Goal: Task Accomplishment & Management: Manage account settings

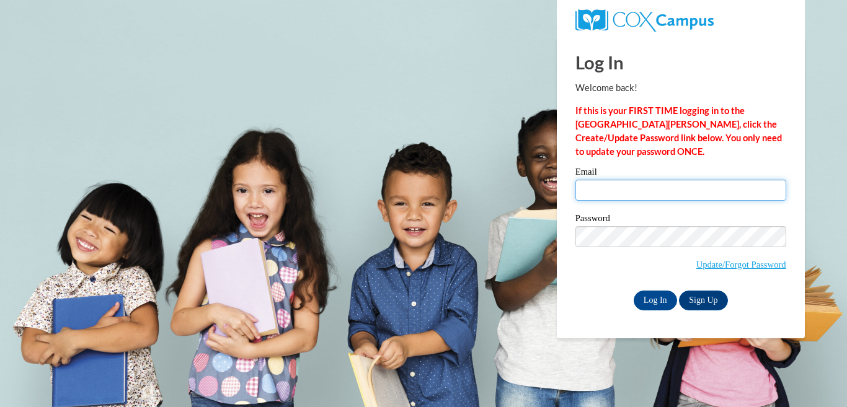
click at [616, 192] on input "Email" at bounding box center [680, 190] width 211 height 21
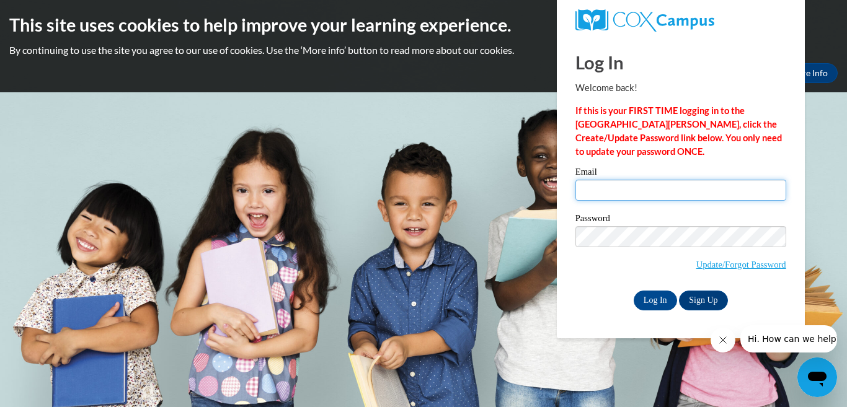
type input "jtriple5@kent.edu"
click at [679, 219] on label "Password" at bounding box center [680, 220] width 211 height 12
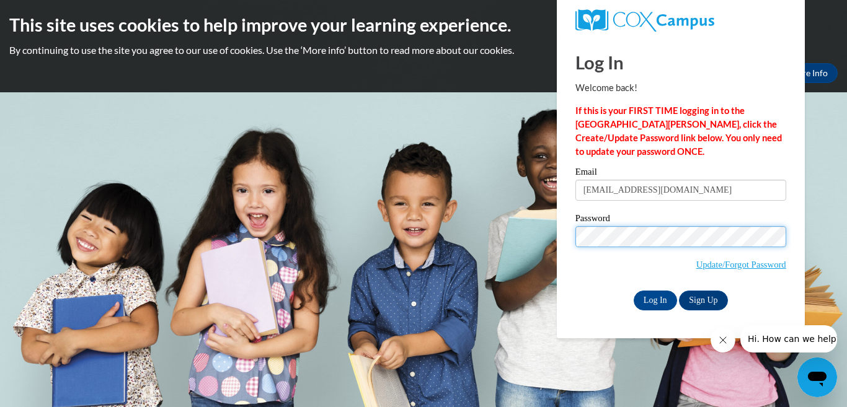
click at [633, 291] on input "Log In" at bounding box center [654, 301] width 43 height 20
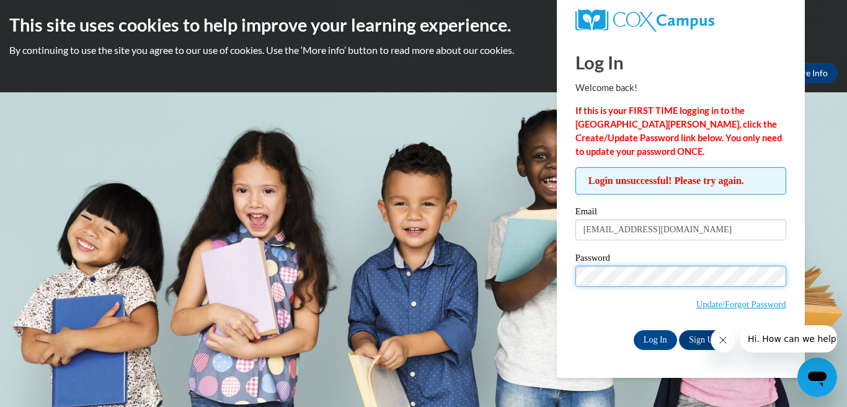
click at [633, 330] on input "Log In" at bounding box center [654, 340] width 43 height 20
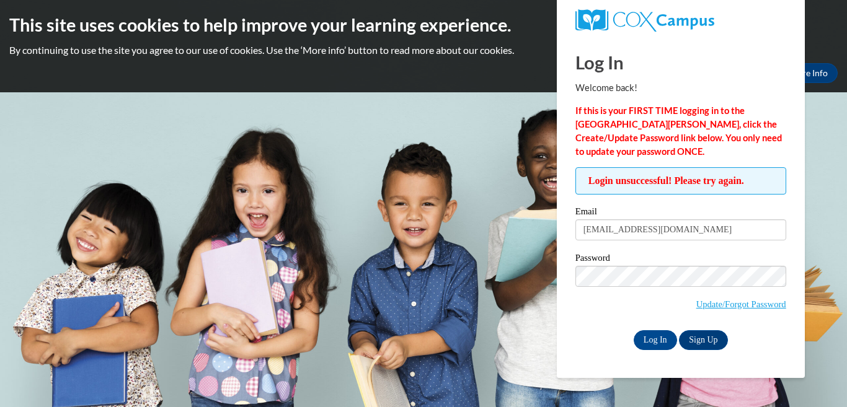
click at [731, 301] on link "Update/Forgot Password" at bounding box center [741, 304] width 90 height 10
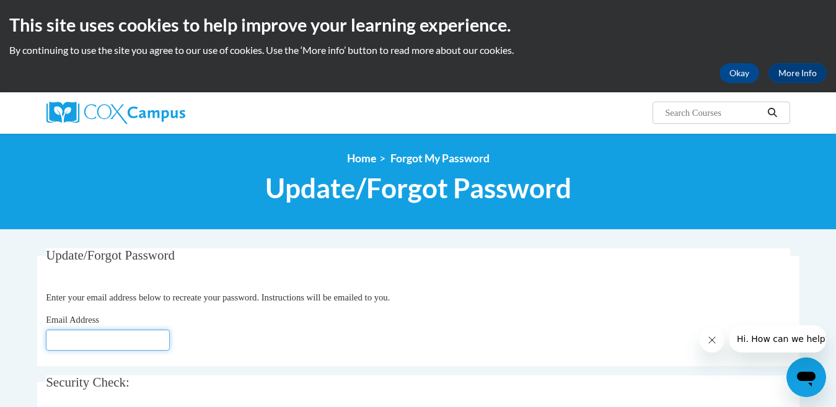
click at [125, 334] on input "Email Address" at bounding box center [108, 340] width 124 height 21
type input "jtriple5@kent.edu"
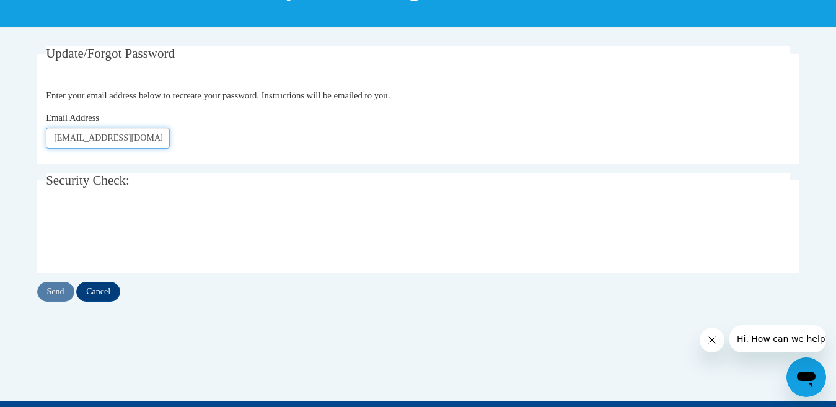
scroll to position [221, 0]
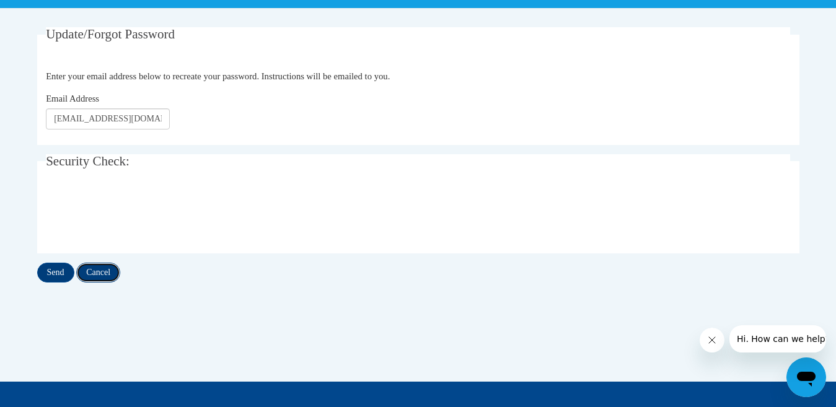
click at [99, 275] on input "Cancel" at bounding box center [98, 273] width 44 height 20
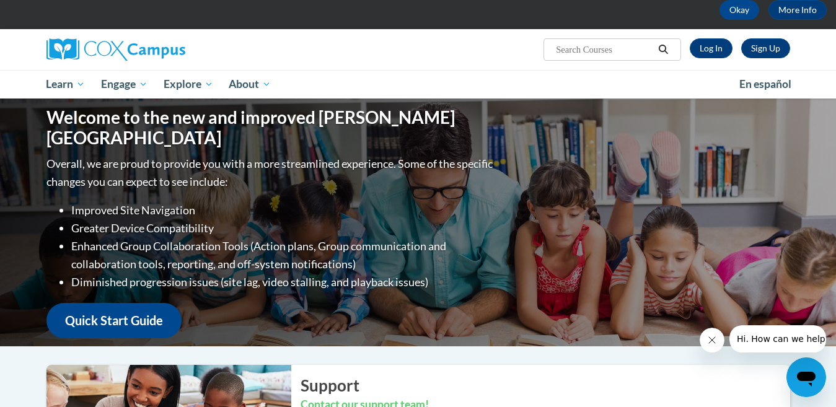
scroll to position [25, 0]
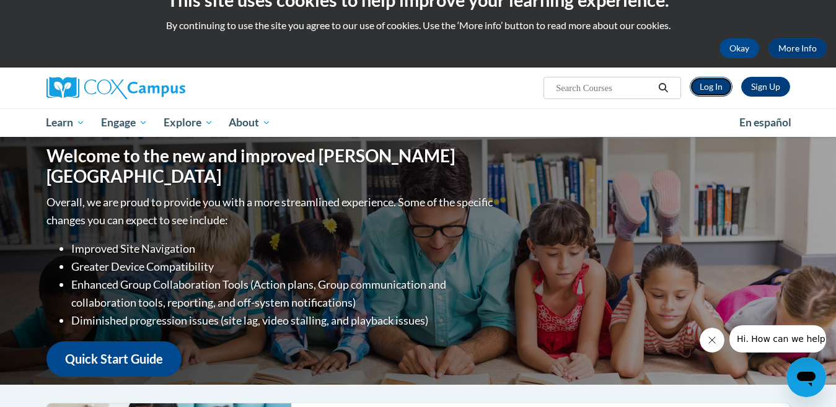
click at [697, 93] on link "Log In" at bounding box center [711, 87] width 43 height 20
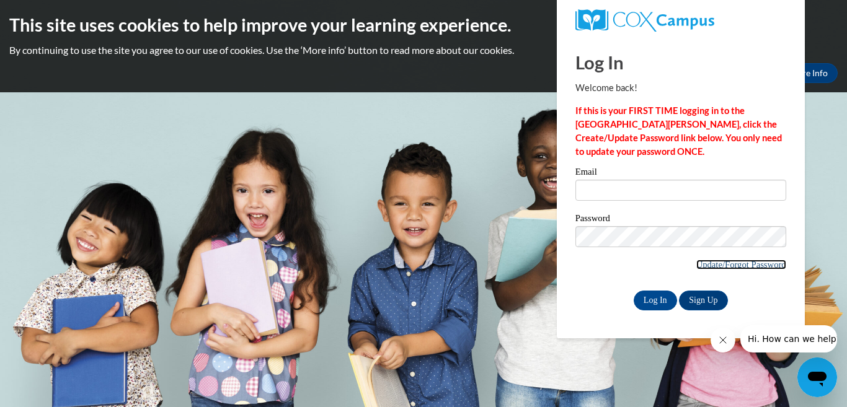
click at [744, 264] on link "Update/Forgot Password" at bounding box center [741, 265] width 90 height 10
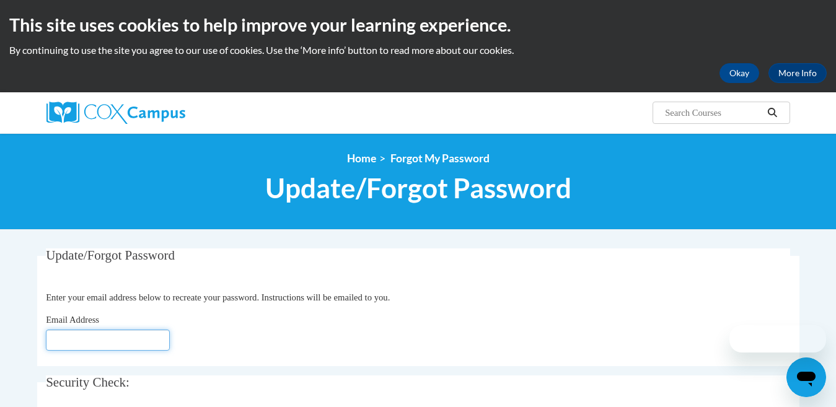
click at [152, 339] on input "Email Address" at bounding box center [108, 340] width 124 height 21
type input "[EMAIL_ADDRESS][DOMAIN_NAME]"
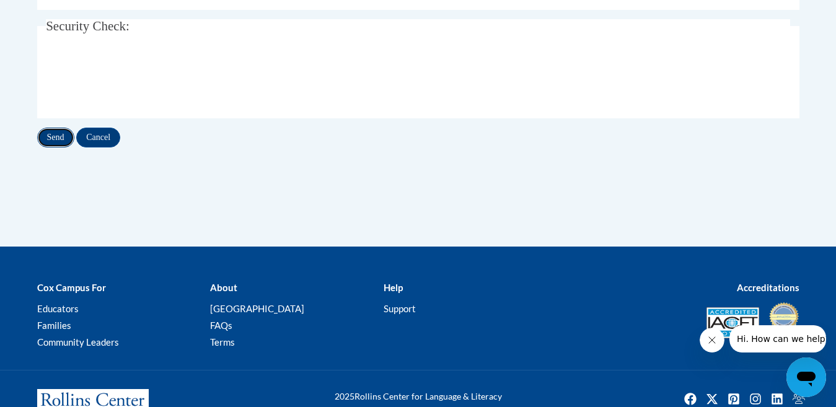
click at [62, 140] on input "Send" at bounding box center [55, 138] width 37 height 20
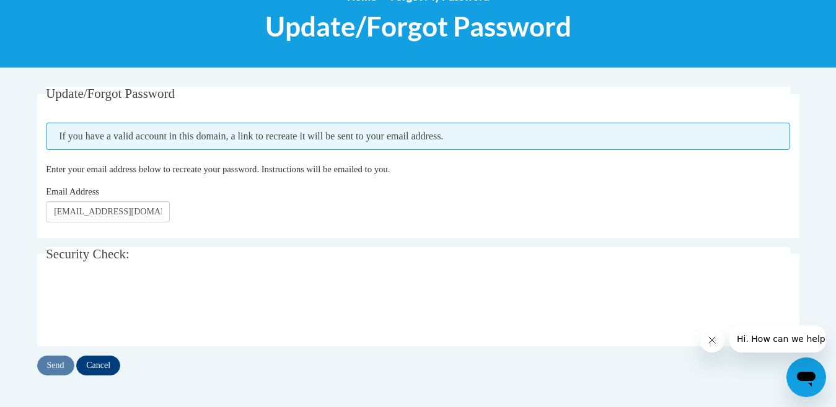
scroll to position [166, 0]
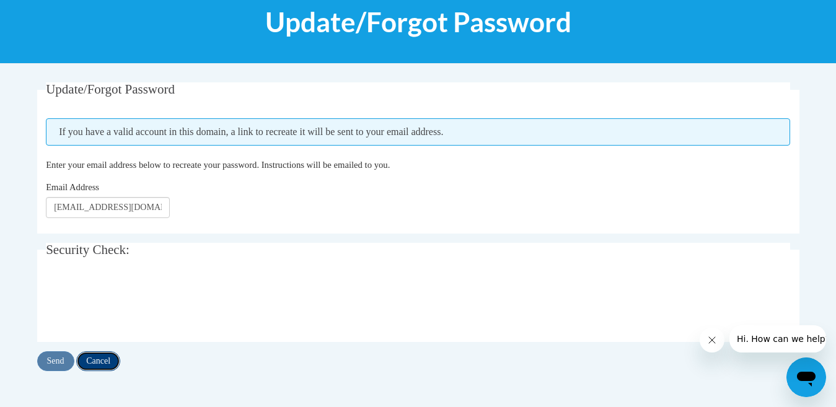
click at [104, 355] on input "Cancel" at bounding box center [98, 361] width 44 height 20
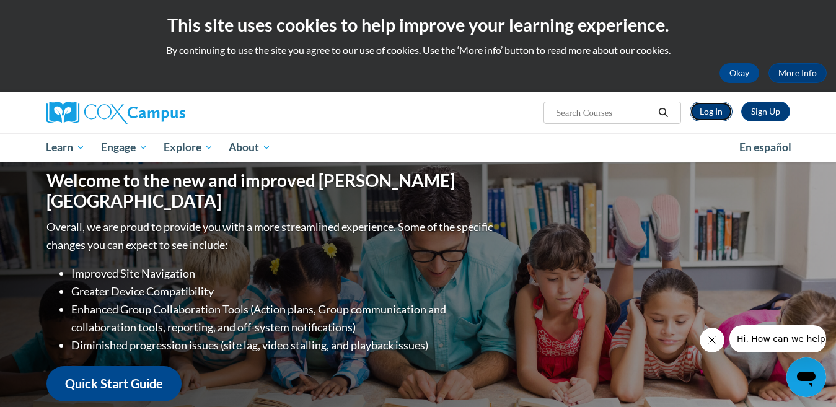
click at [709, 109] on link "Log In" at bounding box center [711, 112] width 43 height 20
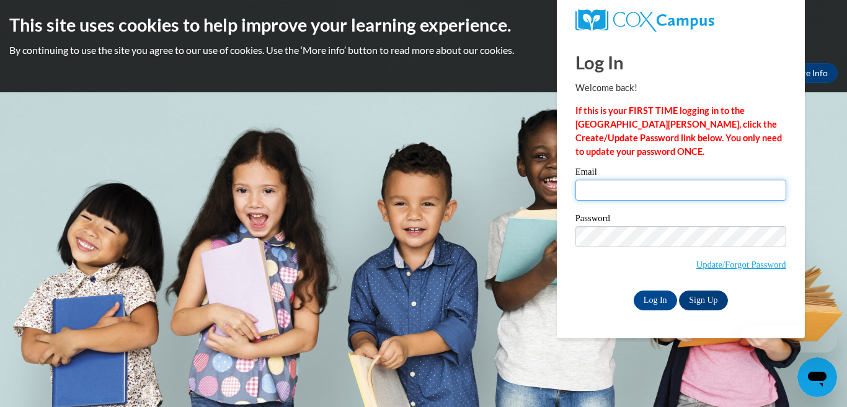
click at [643, 193] on input "Email" at bounding box center [680, 190] width 211 height 21
type input "[EMAIL_ADDRESS][DOMAIN_NAME]"
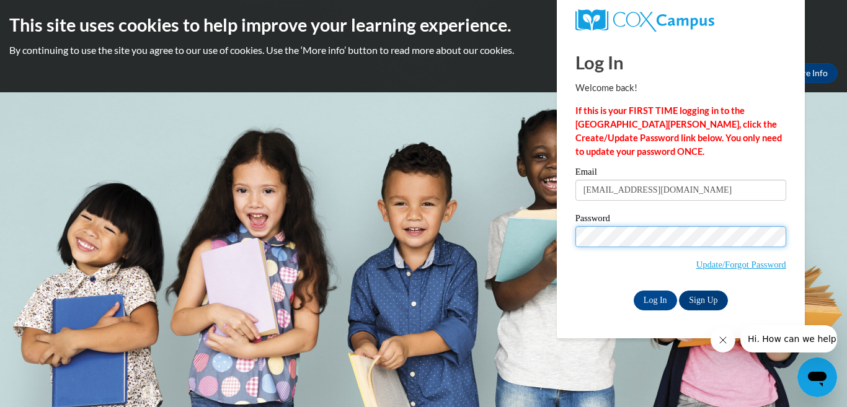
click at [633, 291] on input "Log In" at bounding box center [654, 301] width 43 height 20
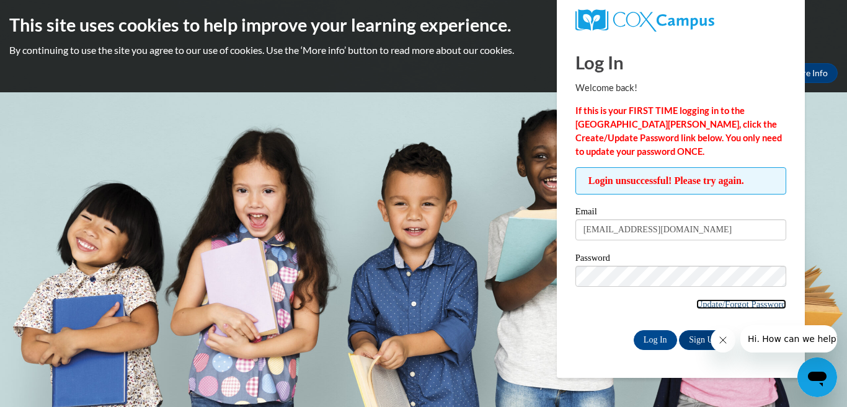
click at [713, 301] on link "Update/Forgot Password" at bounding box center [741, 304] width 90 height 10
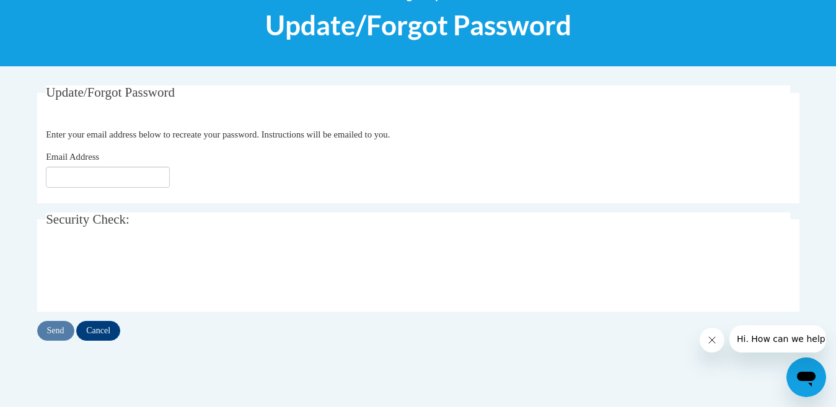
scroll to position [283, 0]
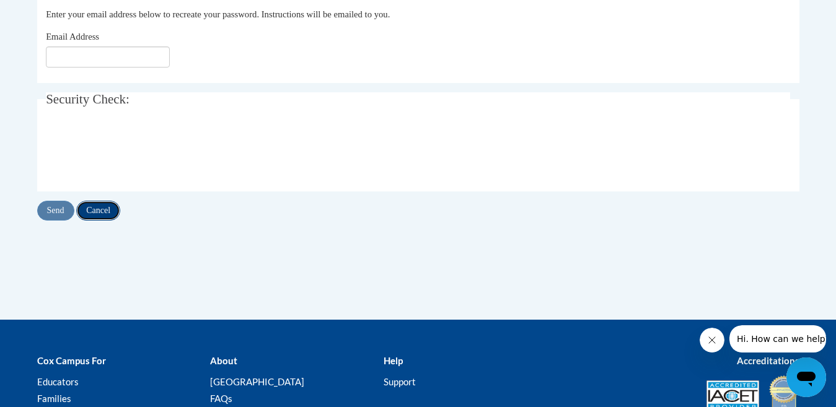
click at [106, 210] on input "Cancel" at bounding box center [98, 211] width 44 height 20
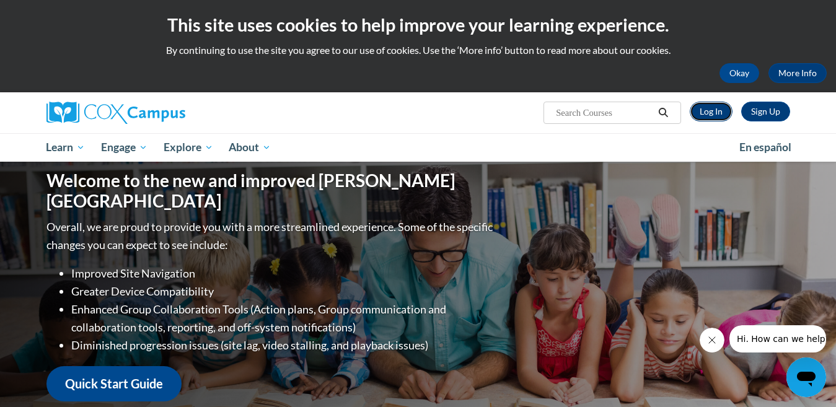
click at [711, 108] on link "Log In" at bounding box center [711, 112] width 43 height 20
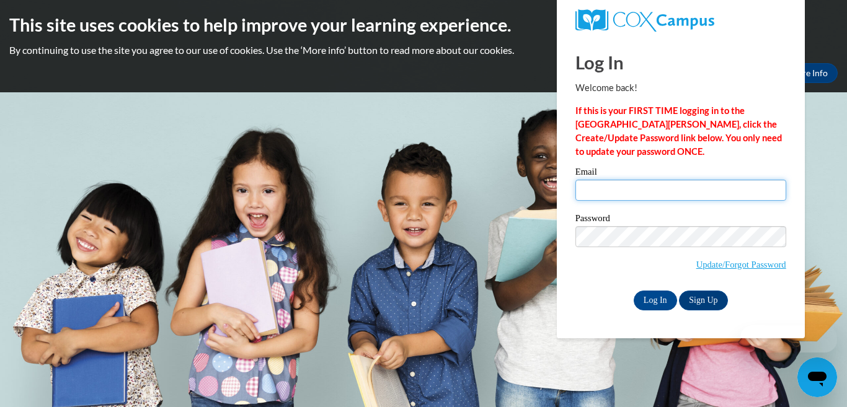
click at [634, 200] on input "Email" at bounding box center [680, 190] width 211 height 21
drag, startPoint x: 655, startPoint y: 196, endPoint x: 610, endPoint y: 190, distance: 45.1
click at [610, 190] on input "[EMAIL_ADDRESS][DOMAIN_NAME]" at bounding box center [680, 190] width 211 height 21
drag, startPoint x: 630, startPoint y: 187, endPoint x: 467, endPoint y: 179, distance: 163.8
click at [467, 179] on body "This site uses cookies to help improve your learning experience. By continuing …" at bounding box center [423, 203] width 847 height 407
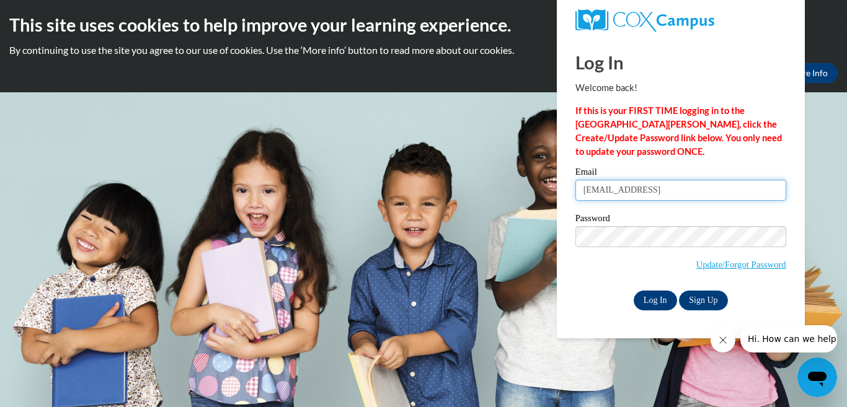
type input "[EMAIL_ADDRESS]"
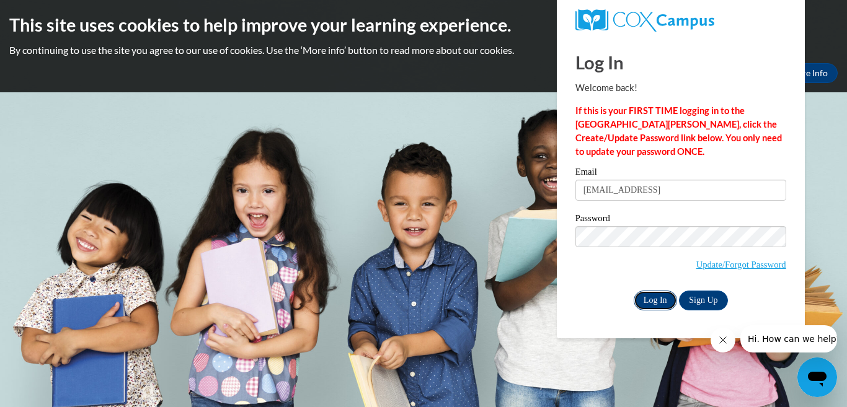
click at [640, 299] on input "Log In" at bounding box center [654, 301] width 43 height 20
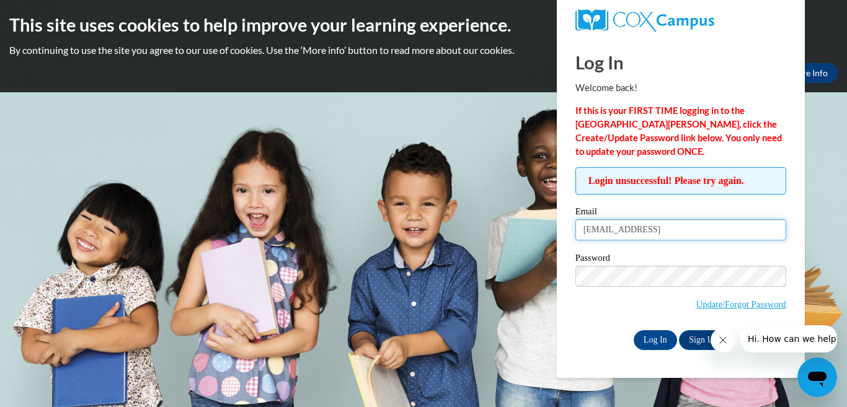
click at [689, 232] on input "jessicatriplett@yahoo.comm" at bounding box center [680, 229] width 211 height 21
type input "[EMAIL_ADDRESS][DOMAIN_NAME]"
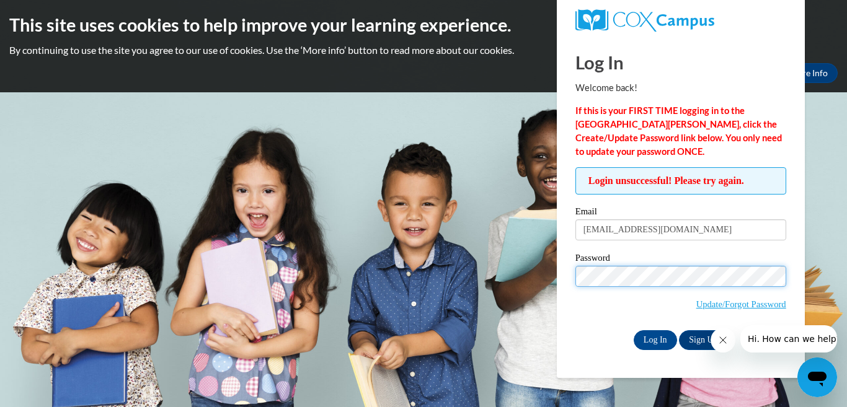
click at [633, 330] on input "Log In" at bounding box center [654, 340] width 43 height 20
